Goal: Transaction & Acquisition: Purchase product/service

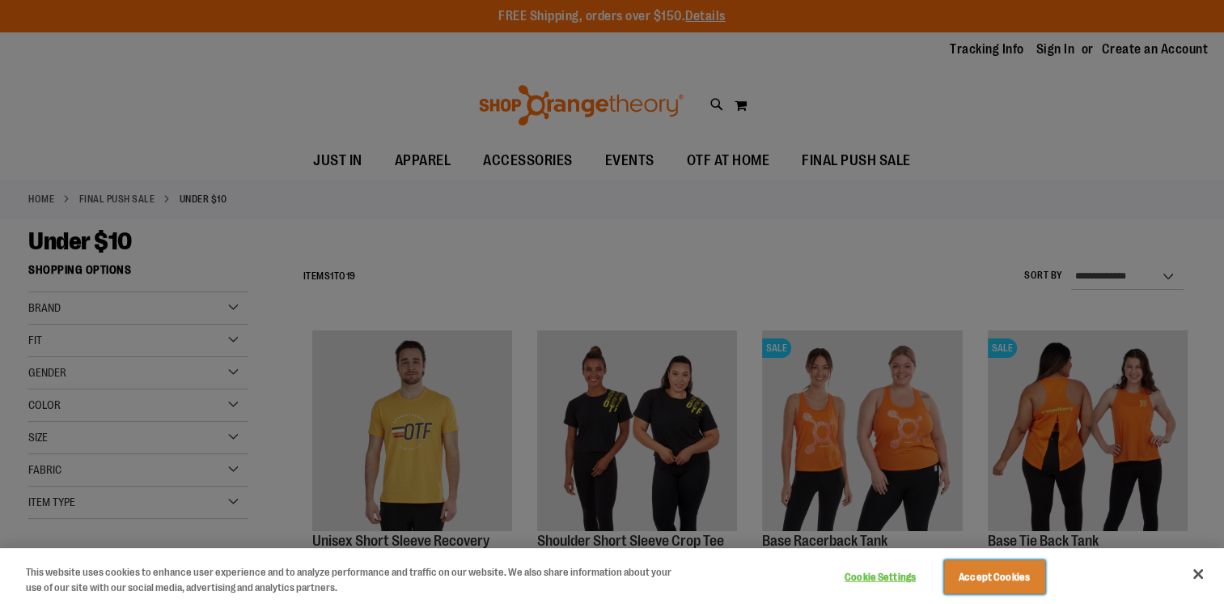
click at [1031, 578] on button "Accept Cookies" at bounding box center [994, 577] width 101 height 34
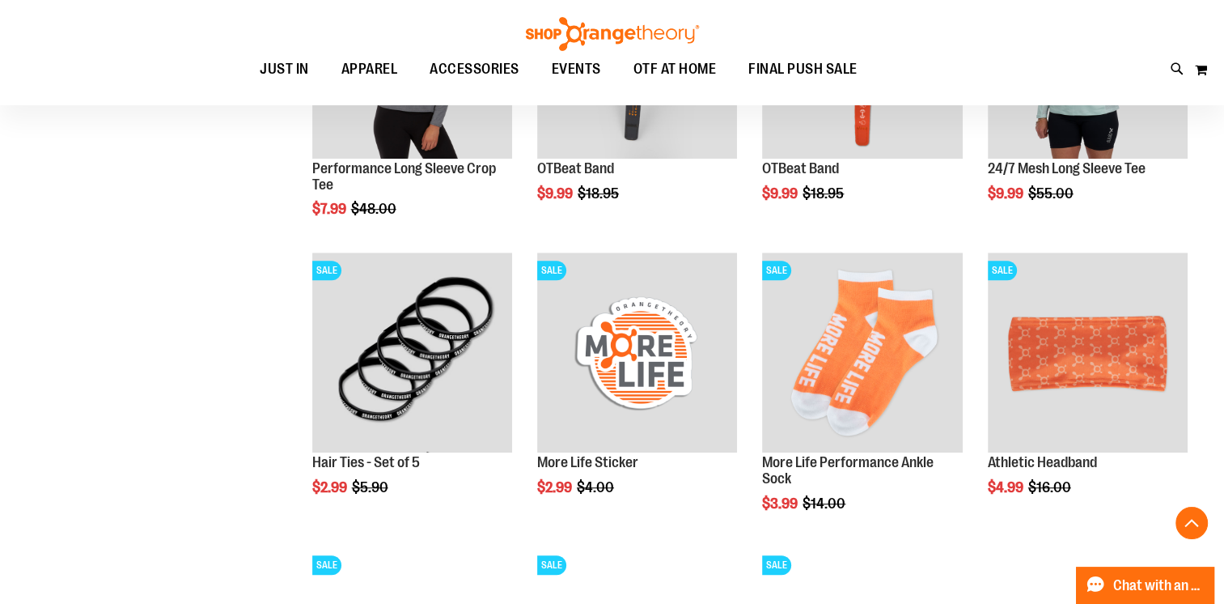
scroll to position [431, 0]
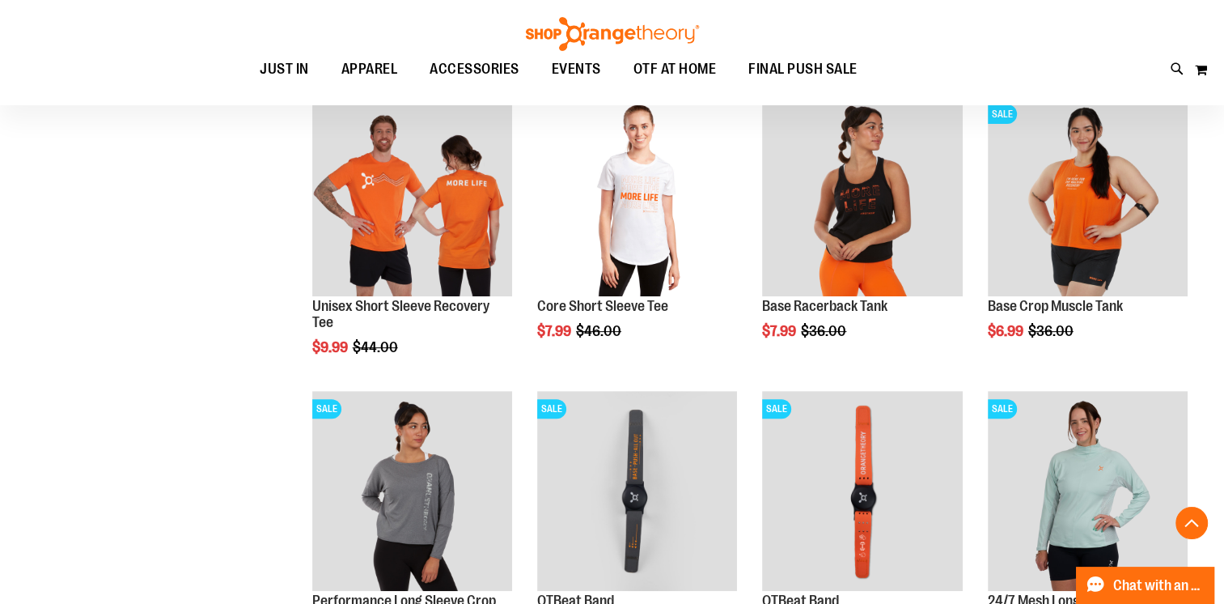
scroll to position [1055, 0]
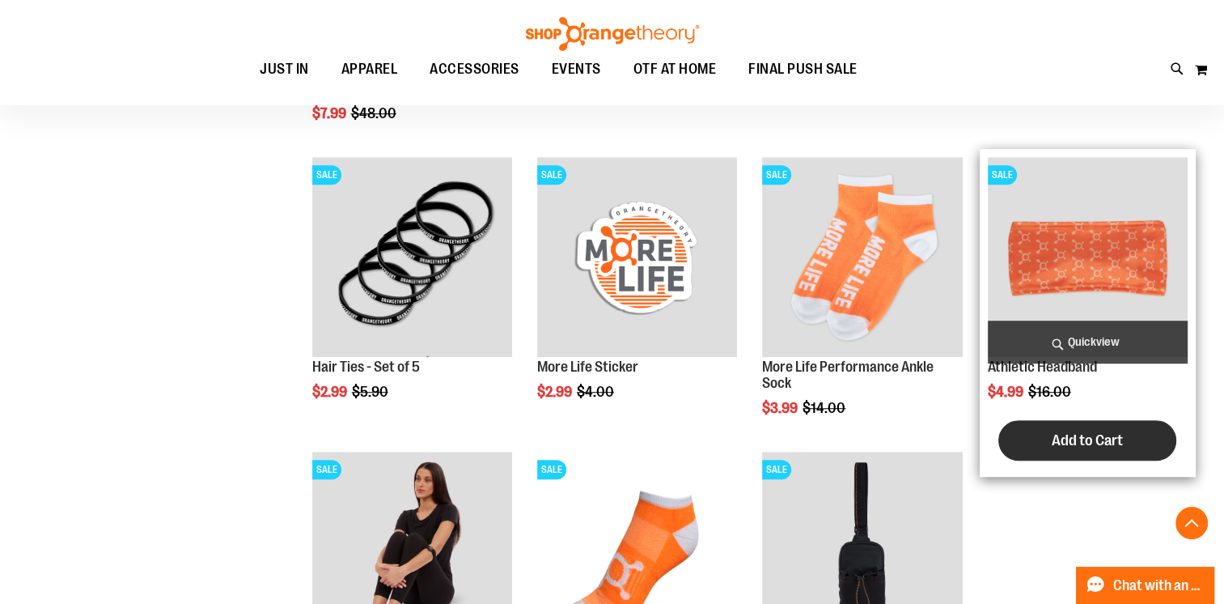
click at [1089, 431] on span "Add to Cart" at bounding box center [1087, 440] width 71 height 18
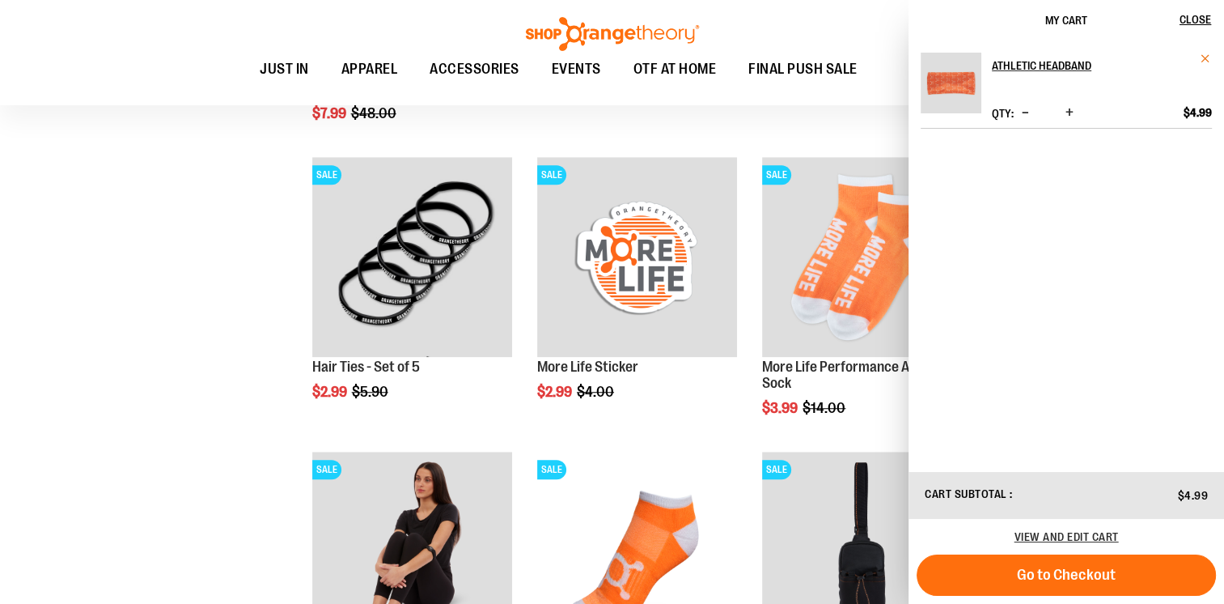
click at [1204, 63] on span "Remove item" at bounding box center [1206, 59] width 12 height 12
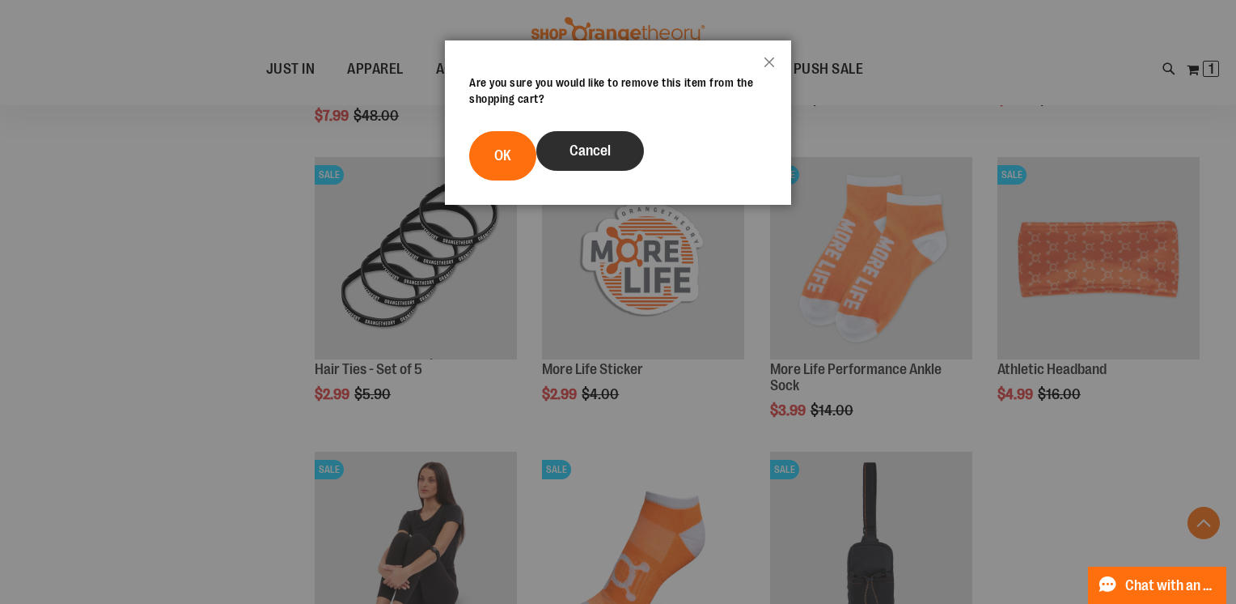
click at [605, 150] on span "Cancel" at bounding box center [590, 150] width 41 height 16
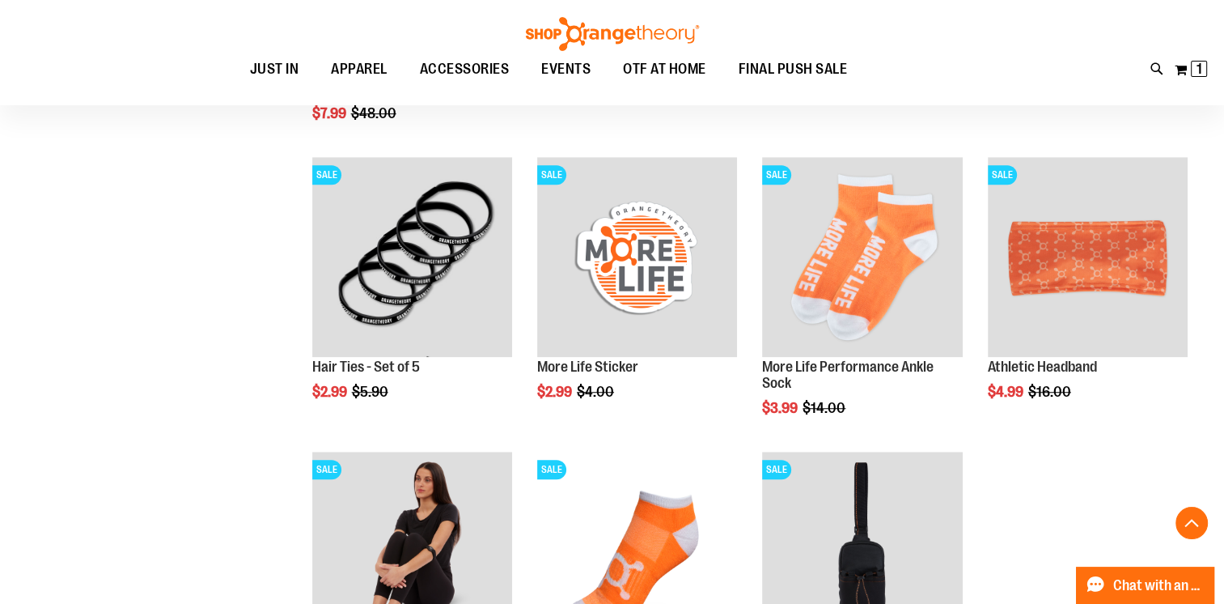
scroll to position [528, 0]
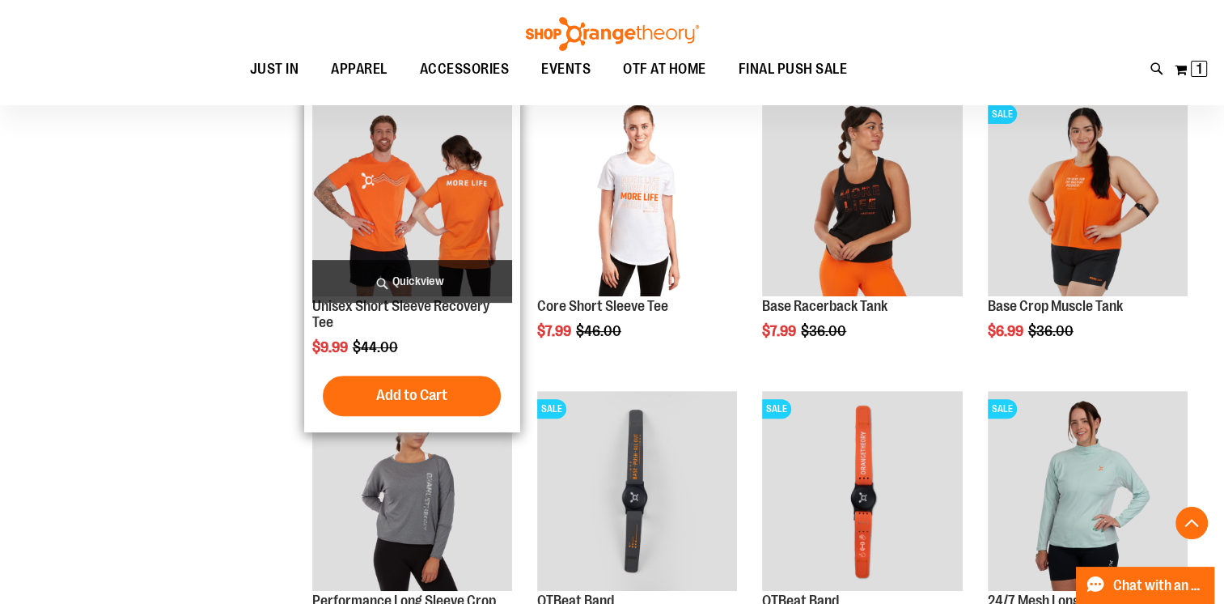
click at [446, 213] on img "product" at bounding box center [412, 196] width 200 height 200
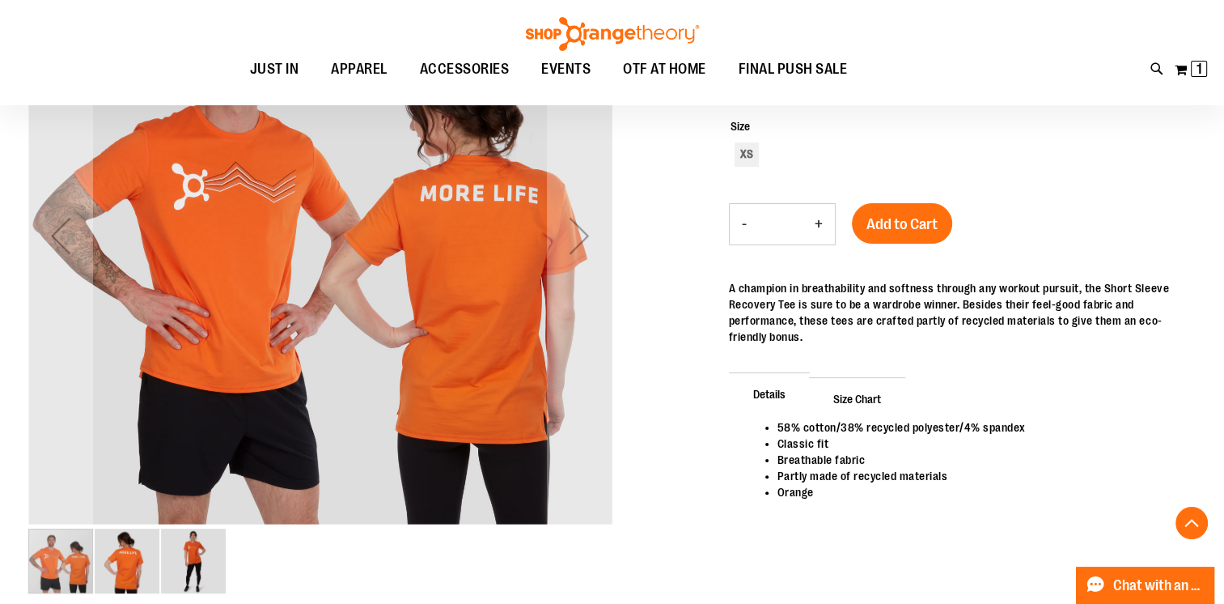
scroll to position [323, 0]
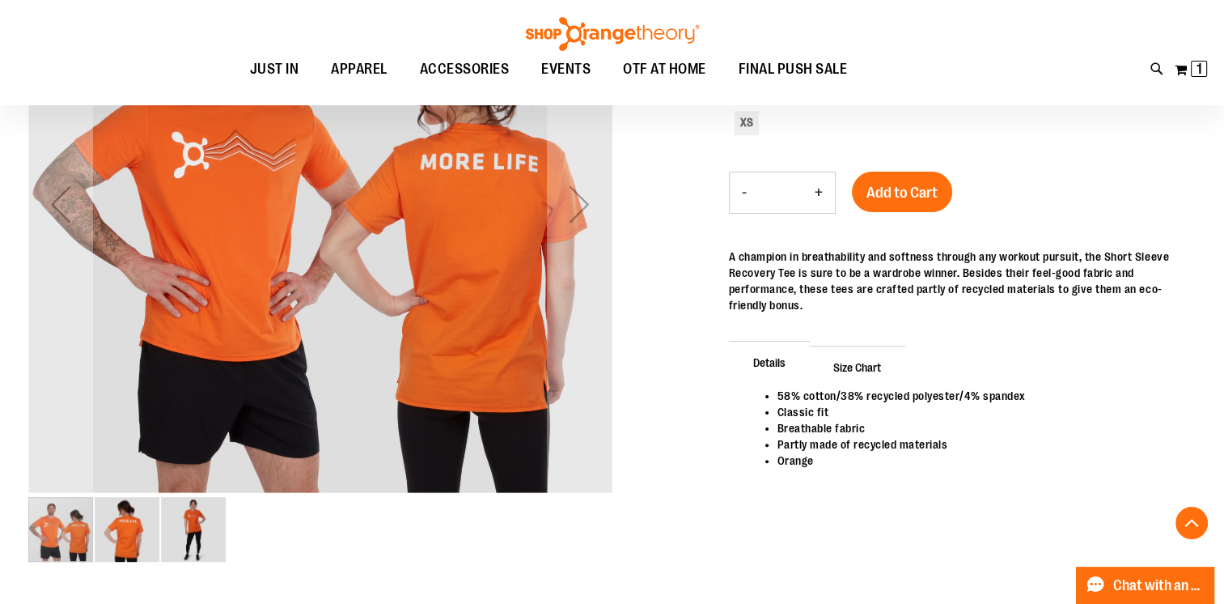
click at [142, 532] on img "image 2 of 3" at bounding box center [127, 529] width 65 height 65
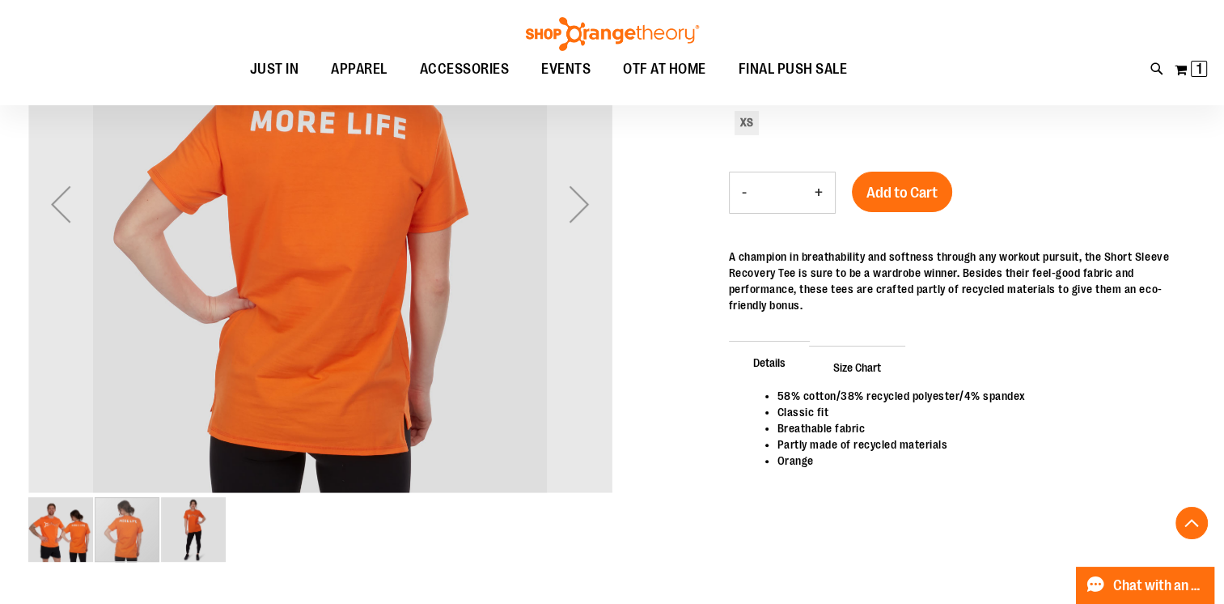
click at [181, 535] on img "image 3 of 3" at bounding box center [193, 529] width 65 height 65
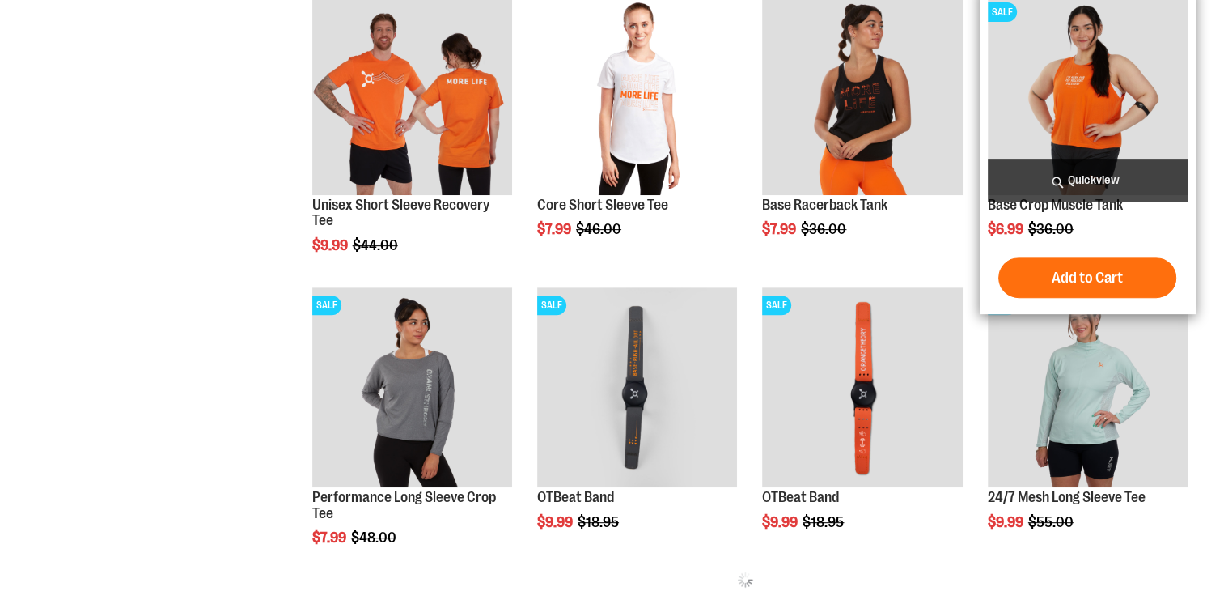
scroll to position [628, 0]
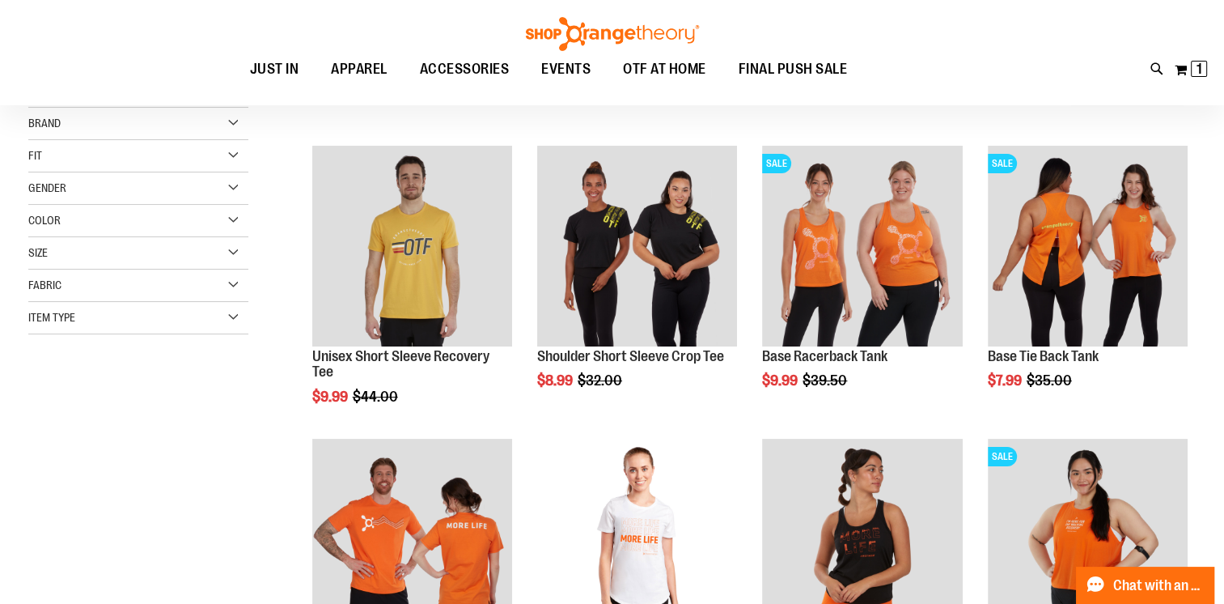
scroll to position [142, 0]
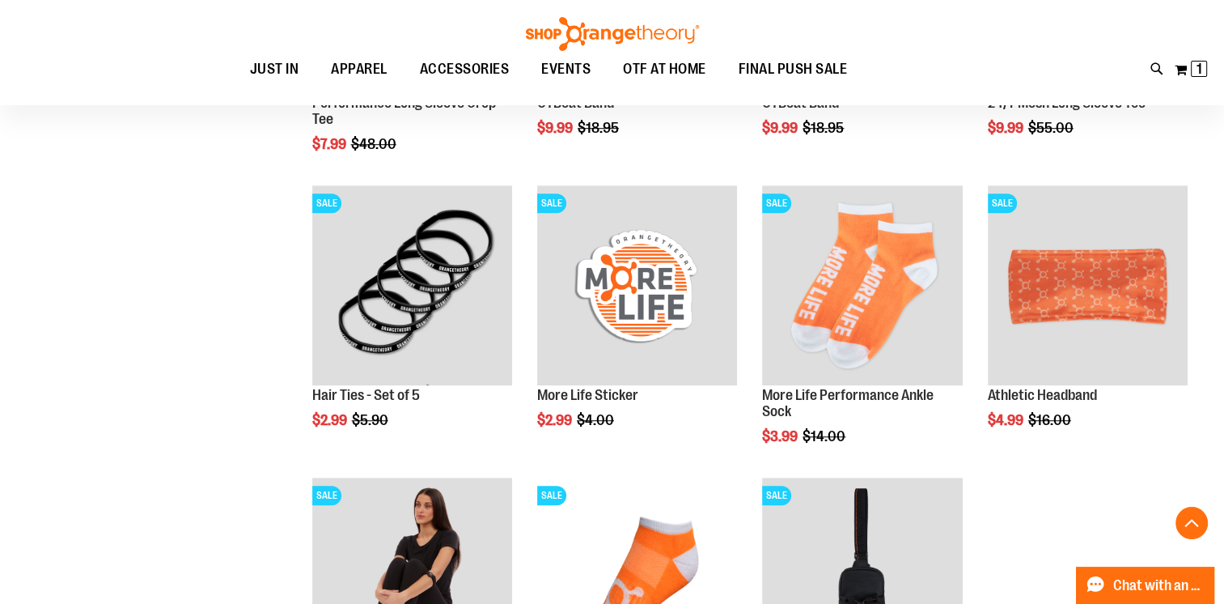
scroll to position [1036, 0]
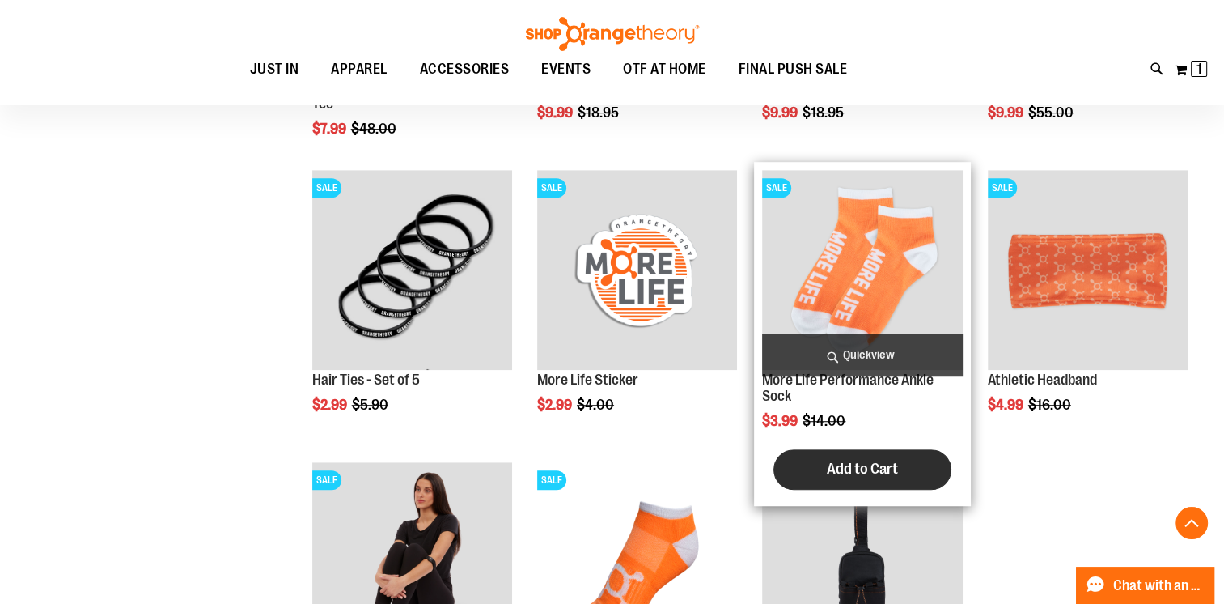
click at [865, 469] on span "Add to Cart" at bounding box center [862, 469] width 71 height 18
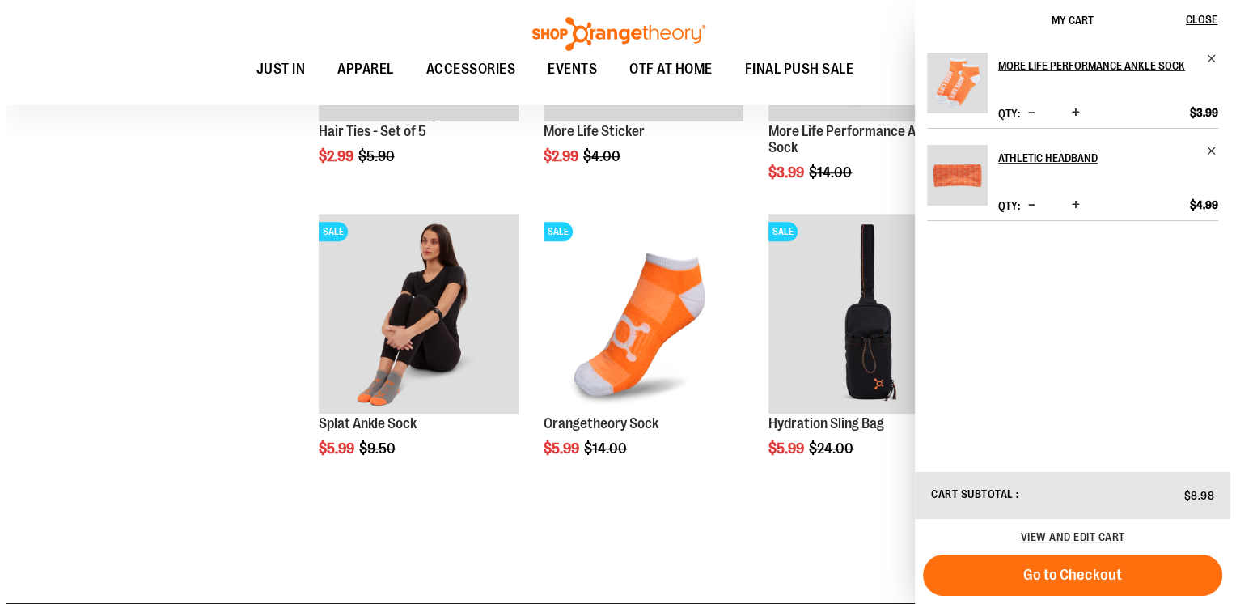
scroll to position [1295, 0]
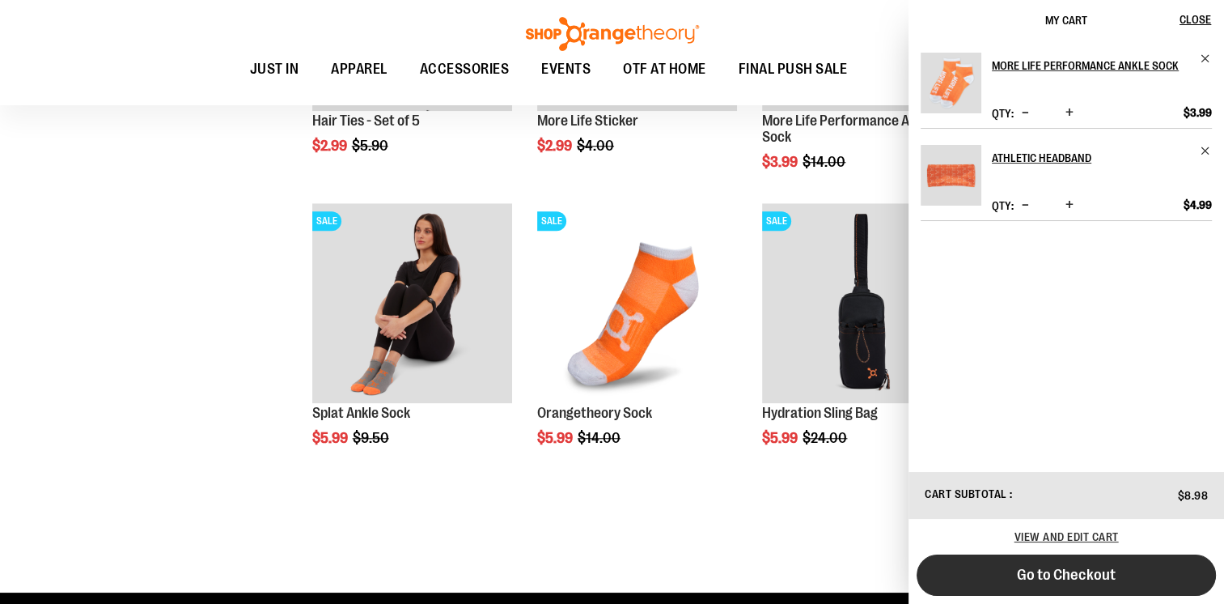
click at [1001, 576] on button "Go to Checkout" at bounding box center [1066, 574] width 299 height 41
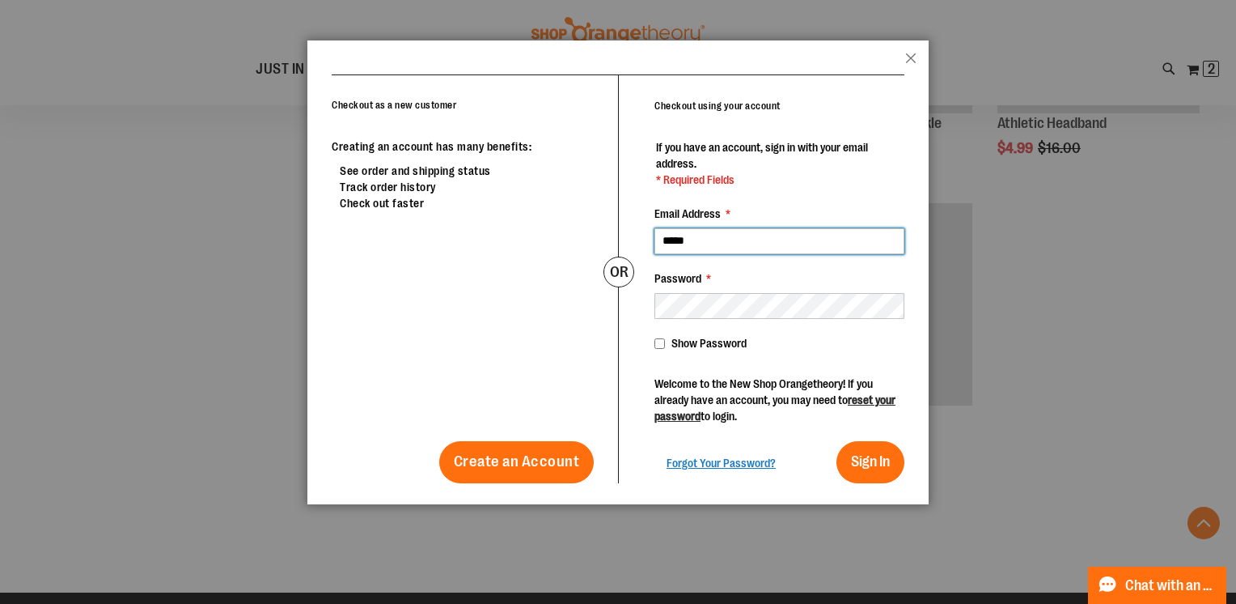
type input "**********"
click at [728, 464] on span "Forgot Your Password?" at bounding box center [721, 462] width 109 height 13
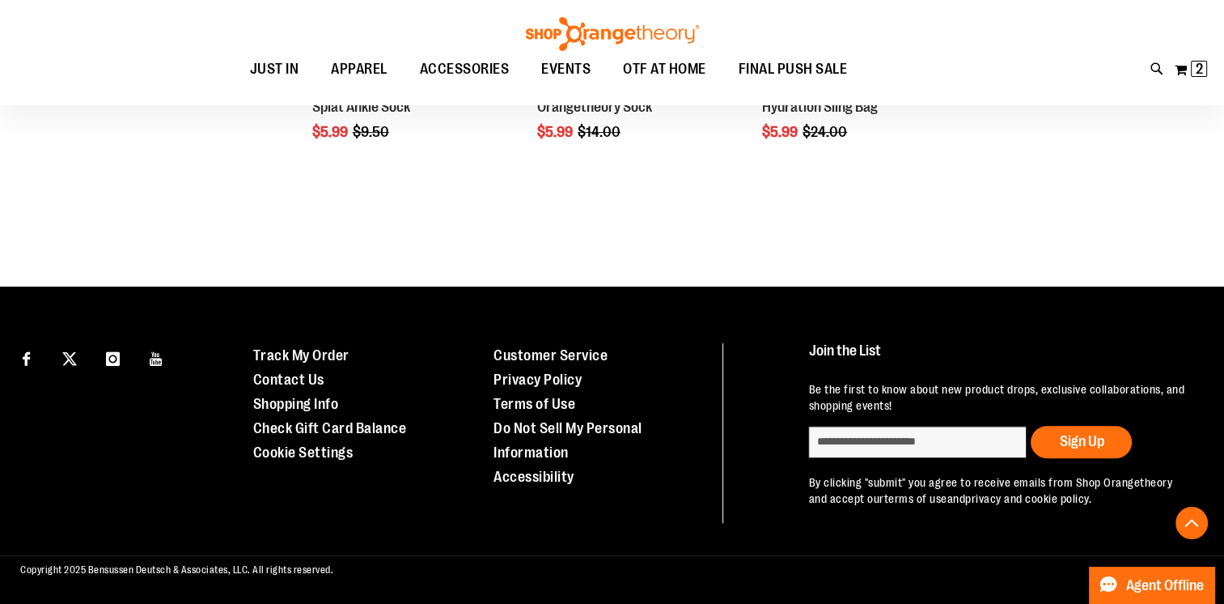
scroll to position [765, 0]
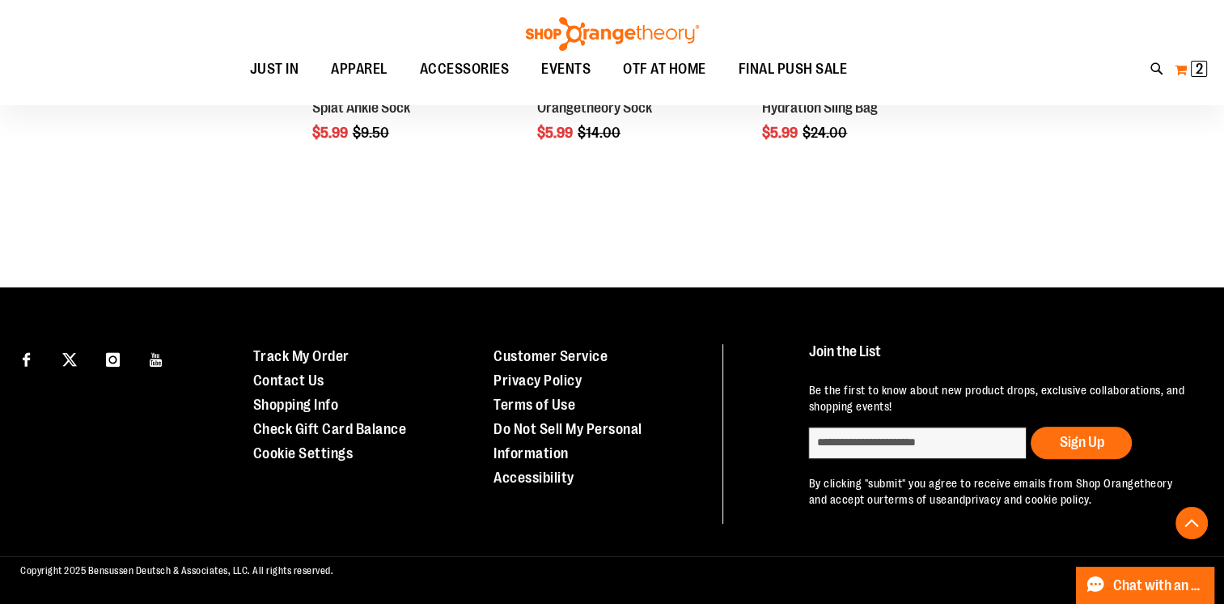
click at [1181, 77] on button "My Cart 2 2 items" at bounding box center [1191, 70] width 34 height 26
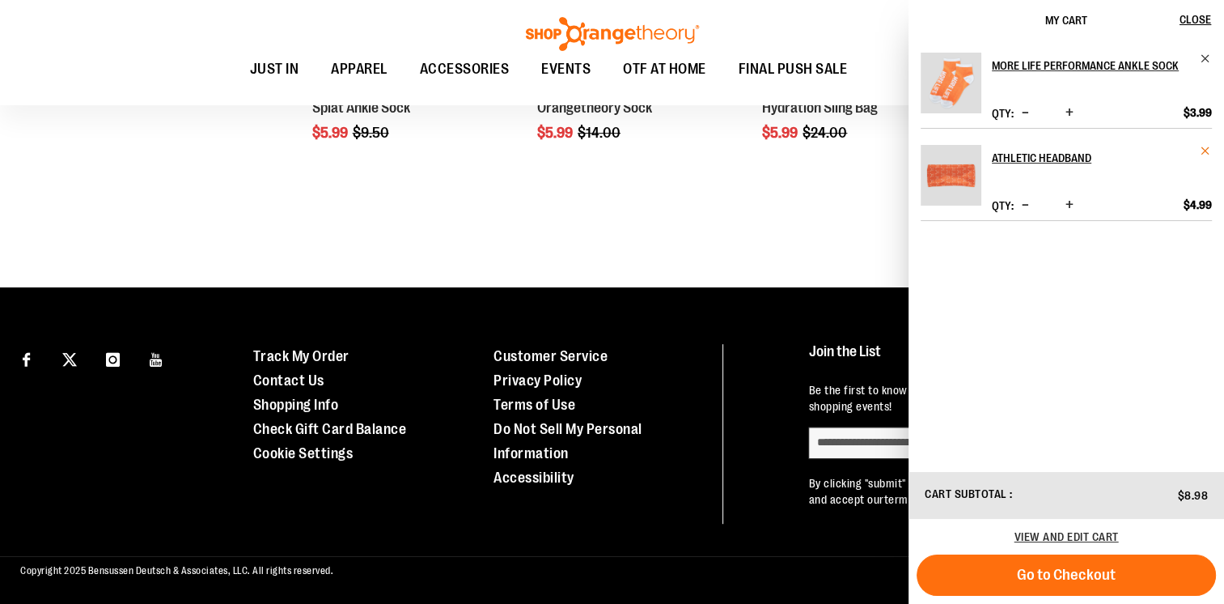
click at [1201, 147] on span "Remove item" at bounding box center [1206, 151] width 12 height 12
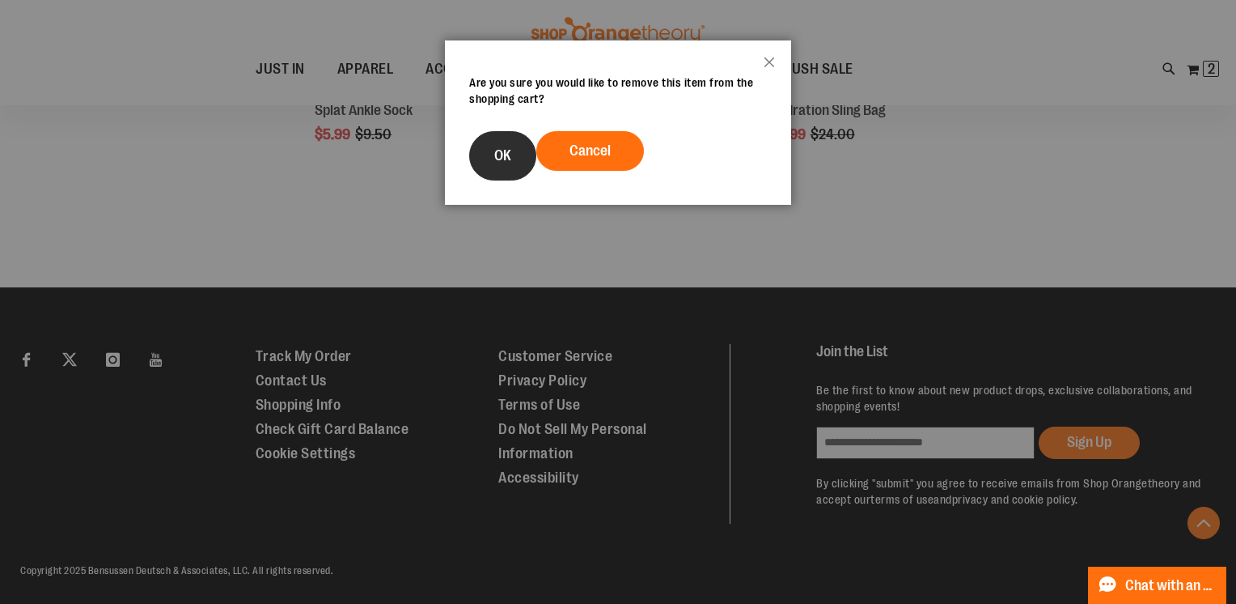
click at [498, 150] on span "OK" at bounding box center [502, 155] width 17 height 16
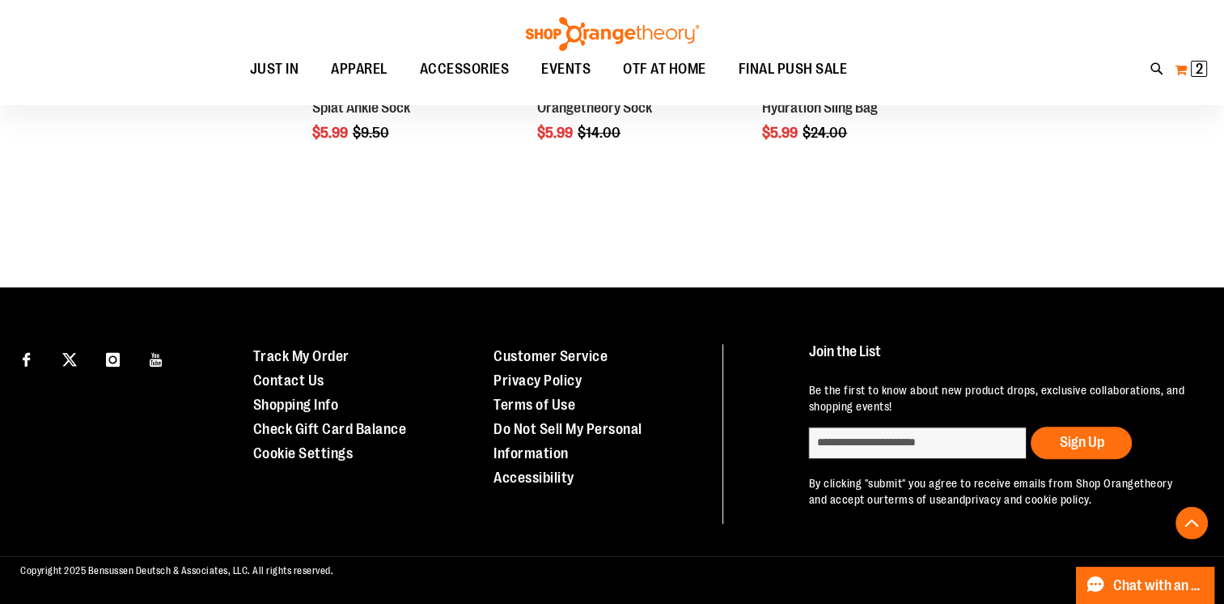
click at [1196, 61] on span "2" at bounding box center [1199, 69] width 7 height 16
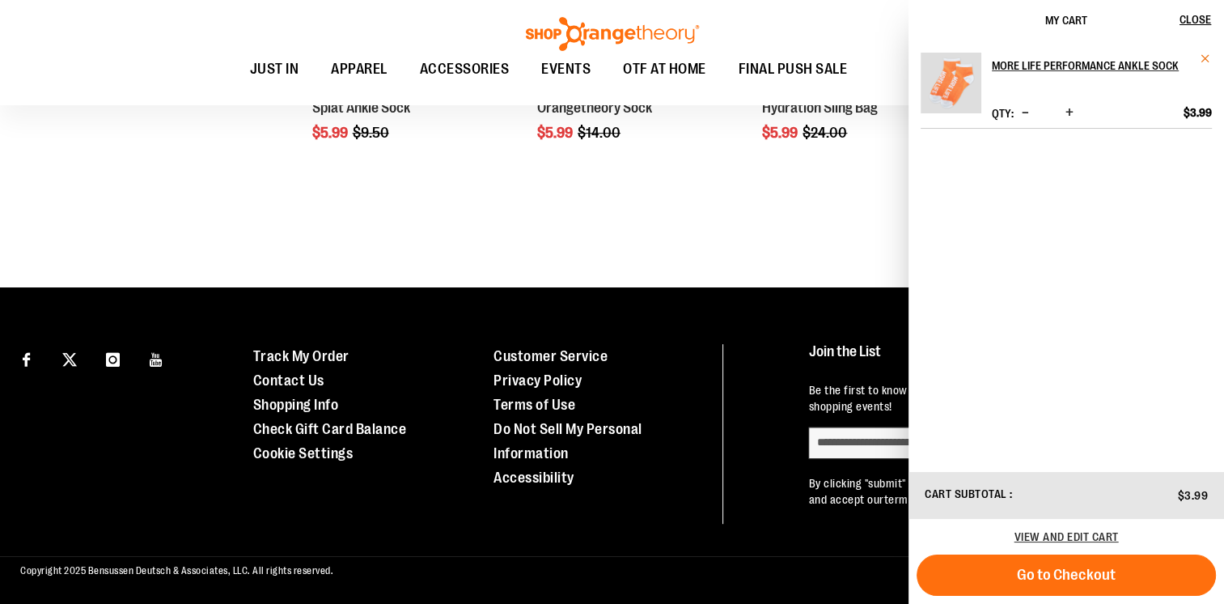
click at [1201, 53] on span "Remove item" at bounding box center [1206, 59] width 12 height 12
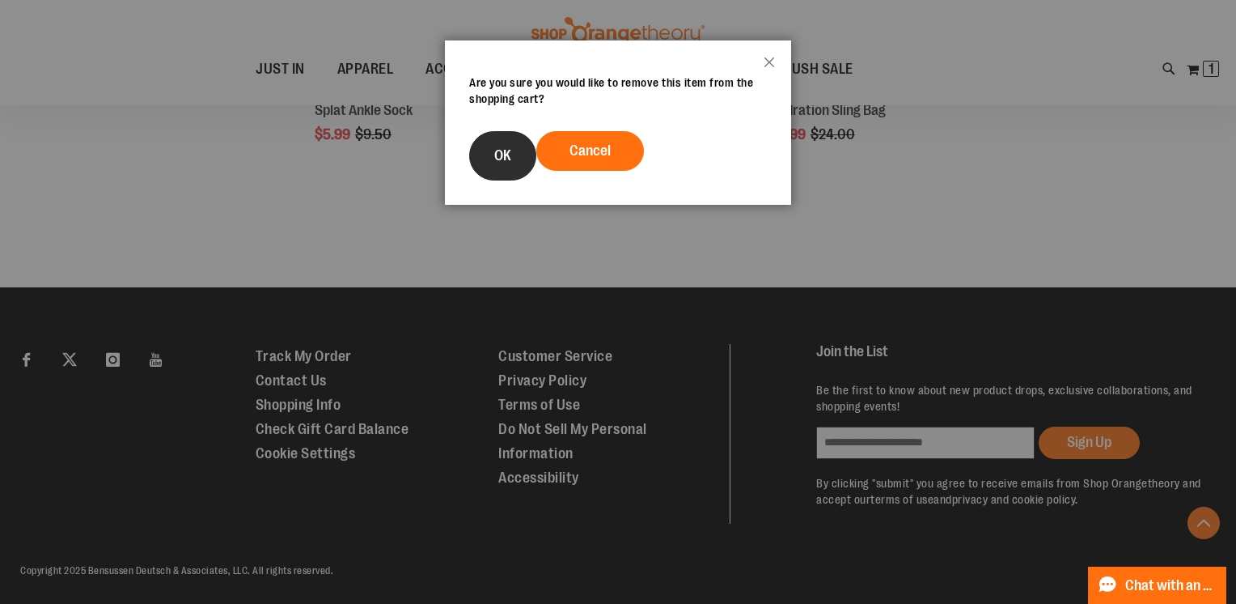
click at [485, 135] on button "OK" at bounding box center [502, 155] width 67 height 49
